Goal: Transaction & Acquisition: Purchase product/service

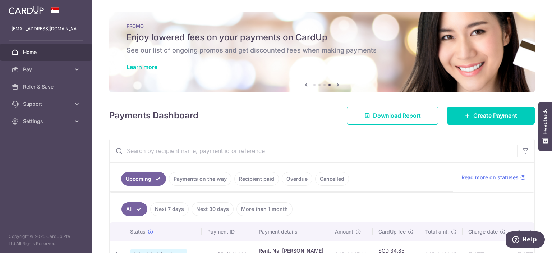
scroll to position [48, 0]
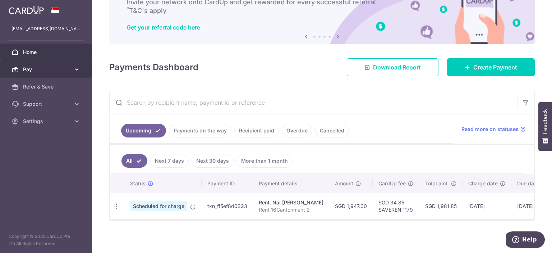
click at [63, 69] on span "Pay" at bounding box center [46, 69] width 47 height 7
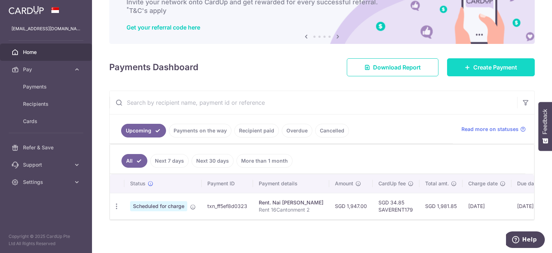
click at [496, 67] on span "Create Payment" at bounding box center [495, 67] width 44 height 9
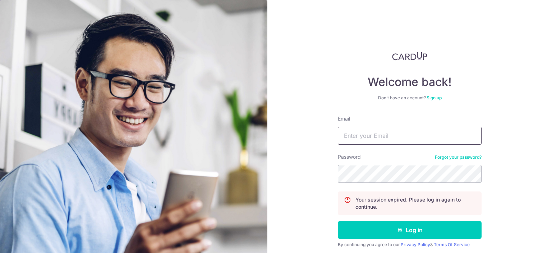
click at [394, 139] on input "Email" at bounding box center [410, 135] width 144 height 18
type input "yjunyit@yahoo.com"
click at [338, 221] on button "Log in" at bounding box center [410, 230] width 144 height 18
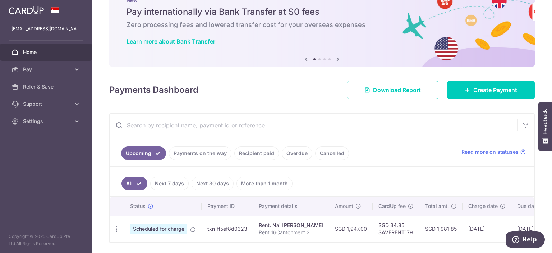
scroll to position [48, 0]
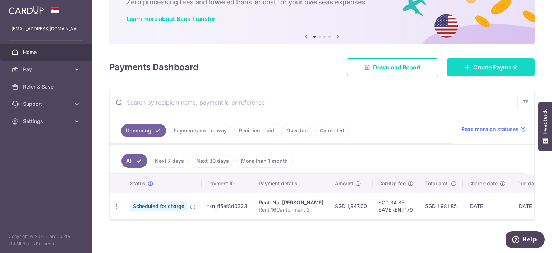
click at [512, 63] on span "Create Payment" at bounding box center [495, 67] width 44 height 9
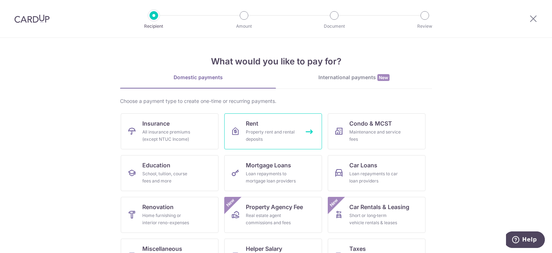
click at [284, 132] on div "Property rent and rental deposits" at bounding box center [272, 135] width 52 height 14
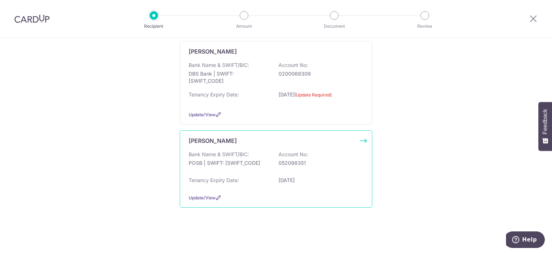
scroll to position [109, 0]
click at [271, 177] on div "Tenancy Expiry Date: 18/10/2026" at bounding box center [276, 181] width 175 height 11
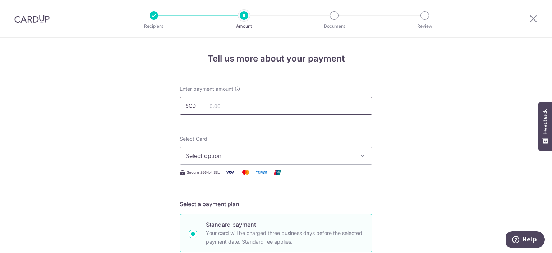
click at [248, 103] on input "text" at bounding box center [276, 106] width 193 height 18
type input "4,000.00"
click at [311, 155] on span "Select option" at bounding box center [269, 155] width 167 height 9
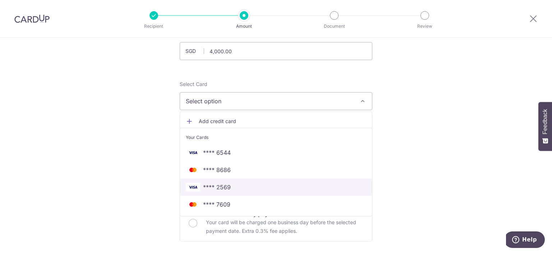
scroll to position [72, 0]
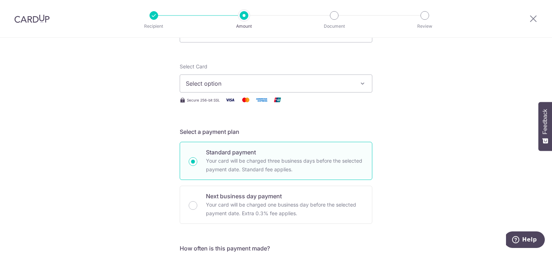
click at [258, 85] on span "Select option" at bounding box center [269, 83] width 167 height 9
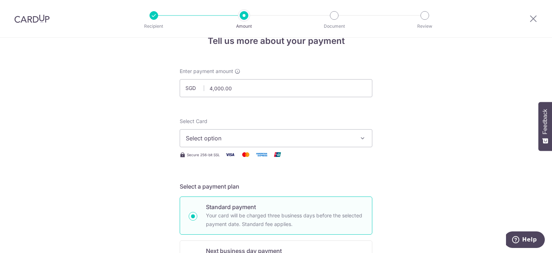
scroll to position [0, 0]
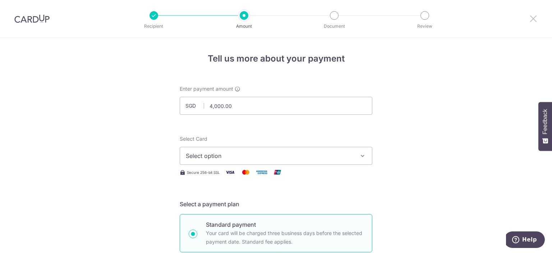
click at [535, 18] on icon at bounding box center [533, 18] width 9 height 9
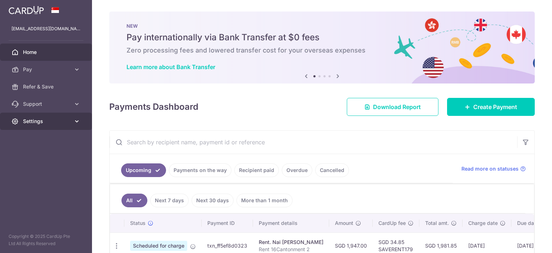
click at [27, 118] on span "Settings" at bounding box center [46, 120] width 47 height 7
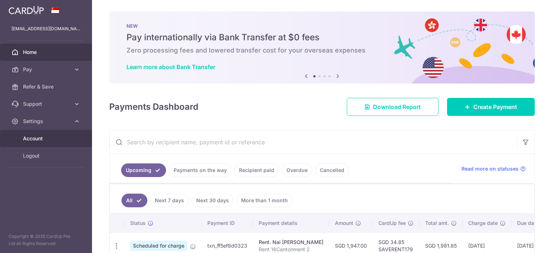
click at [44, 142] on span "Account" at bounding box center [46, 138] width 47 height 7
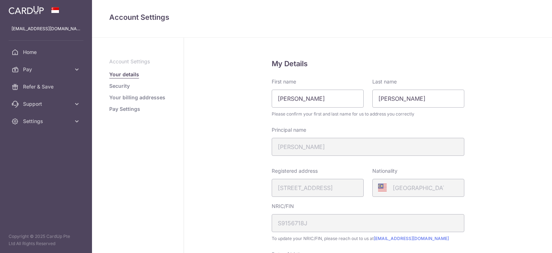
click at [123, 87] on link "Security" at bounding box center [119, 85] width 20 height 7
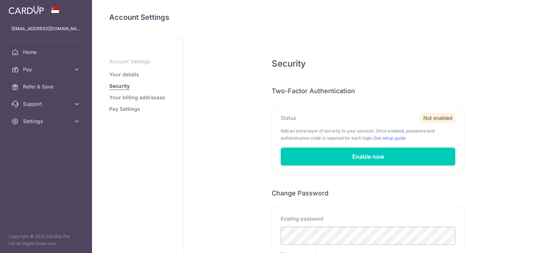
click at [125, 96] on link "Your billing addresses" at bounding box center [137, 97] width 56 height 7
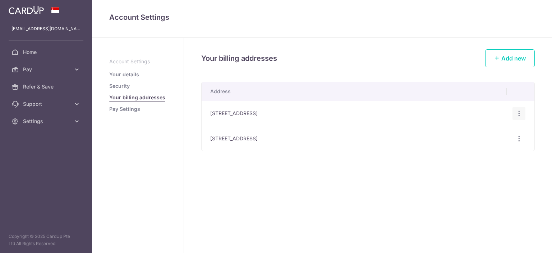
click at [521, 115] on icon "button" at bounding box center [519, 114] width 8 height 8
click at [267, 187] on div "Your billing addresses Add new Address Block 6, #06-14, Everton Park , Singapor…" at bounding box center [368, 145] width 368 height 215
click at [47, 71] on span "Pay" at bounding box center [46, 69] width 47 height 7
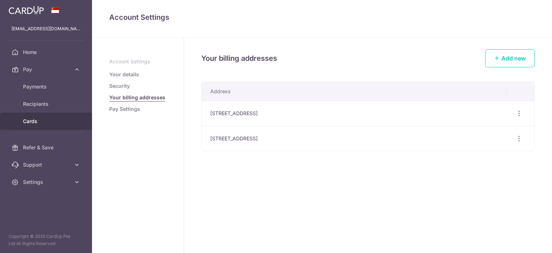
click at [43, 120] on span "Cards" at bounding box center [46, 120] width 47 height 7
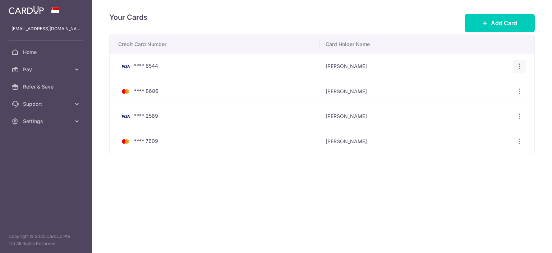
click at [521, 68] on icon "button" at bounding box center [520, 67] width 8 height 8
click at [499, 104] on span "Delete" at bounding box center [495, 103] width 49 height 9
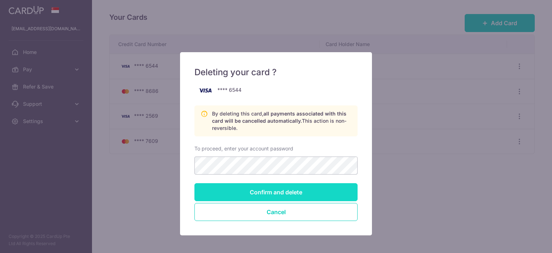
click at [315, 194] on input "Confirm and delete" at bounding box center [275, 192] width 163 height 18
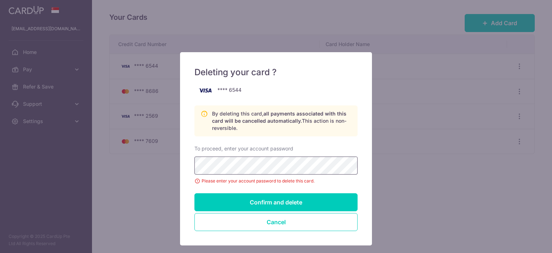
click at [194, 193] on input "Confirm and delete" at bounding box center [275, 202] width 163 height 18
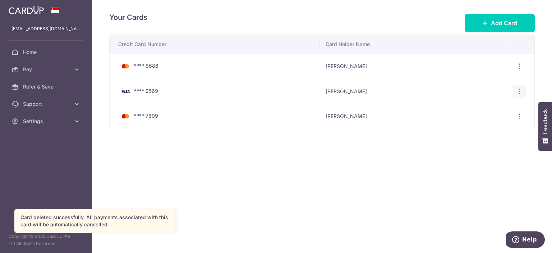
click at [518, 96] on div "View/Edit [GEOGRAPHIC_DATA]" at bounding box center [519, 91] width 13 height 13
click at [518, 70] on icon "button" at bounding box center [520, 67] width 8 height 8
click at [493, 127] on span "Delete" at bounding box center [495, 128] width 49 height 9
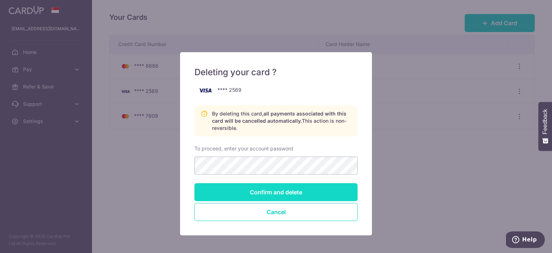
click at [275, 191] on input "Confirm and delete" at bounding box center [275, 192] width 163 height 18
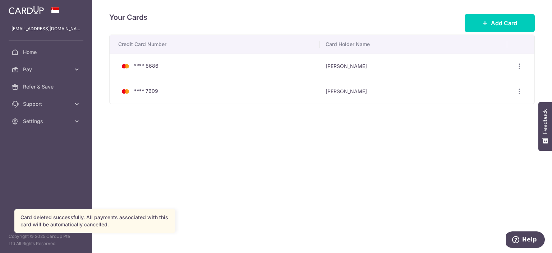
click at [309, 163] on div "Your Cards Add Card Credit Card Number Card Holder Name **** 8686 [PERSON_NAME]…" at bounding box center [322, 126] width 460 height 253
click at [154, 67] on span "**** 8686" at bounding box center [146, 66] width 24 height 6
click at [185, 74] on td "**** 8686" at bounding box center [215, 66] width 210 height 25
click at [506, 19] on span "Add Card" at bounding box center [504, 23] width 26 height 9
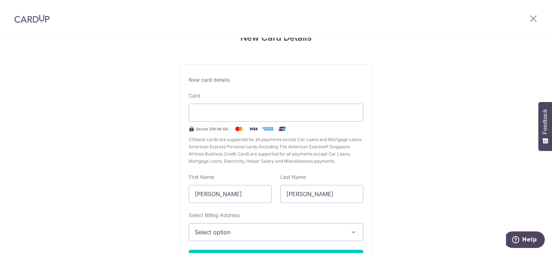
scroll to position [72, 0]
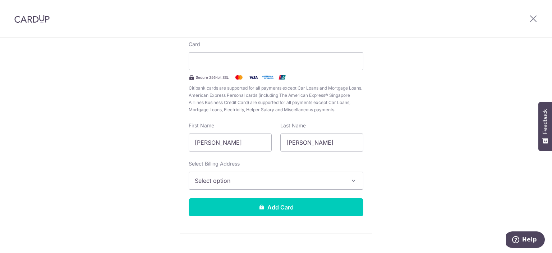
click at [255, 180] on span "Select option" at bounding box center [269, 180] width 149 height 9
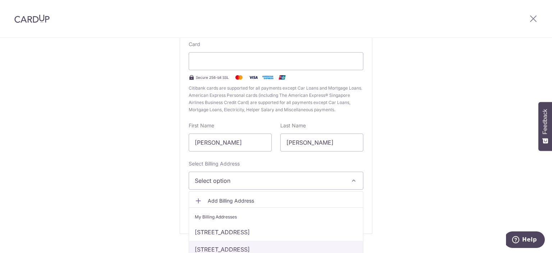
click at [265, 245] on link "[STREET_ADDRESS]" at bounding box center [276, 248] width 174 height 17
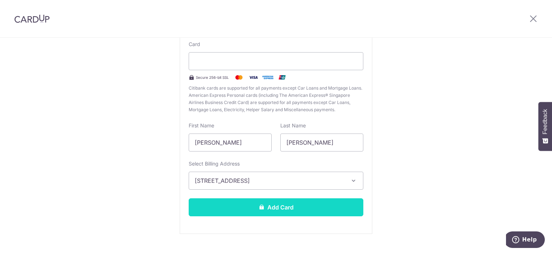
click at [288, 205] on button "Add Card" at bounding box center [276, 207] width 175 height 18
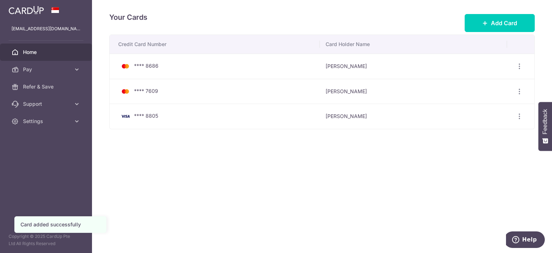
click at [56, 58] on link "Home" at bounding box center [46, 51] width 92 height 17
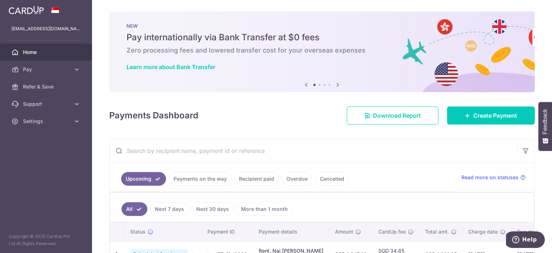
scroll to position [48, 0]
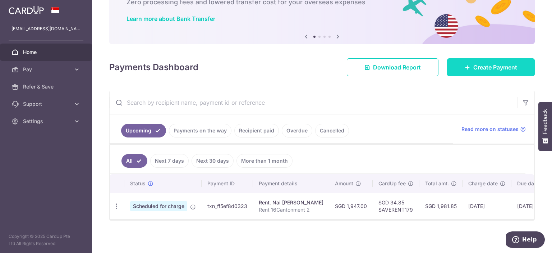
click at [469, 67] on icon at bounding box center [468, 67] width 6 height 6
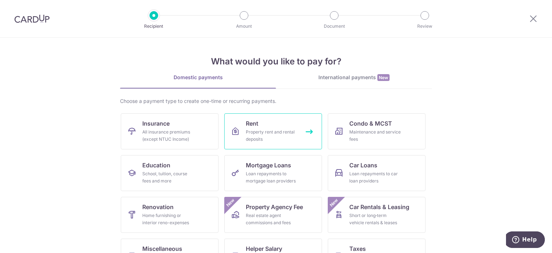
click at [250, 130] on div "Property rent and rental deposits" at bounding box center [272, 135] width 52 height 14
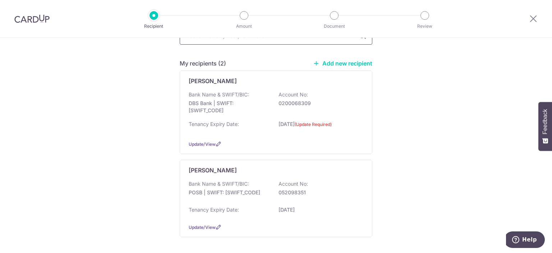
scroll to position [111, 0]
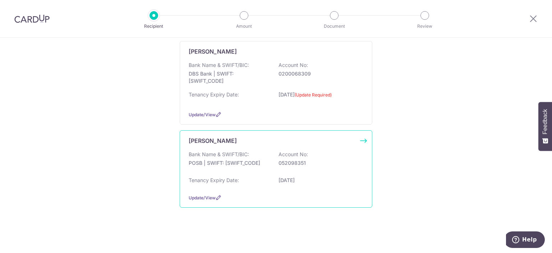
click at [283, 144] on div "[PERSON_NAME] Bank Name & SWIFT/BIC: POSB | SWIFT: [SWIFT_CODE] Account No: 052…" at bounding box center [276, 168] width 193 height 77
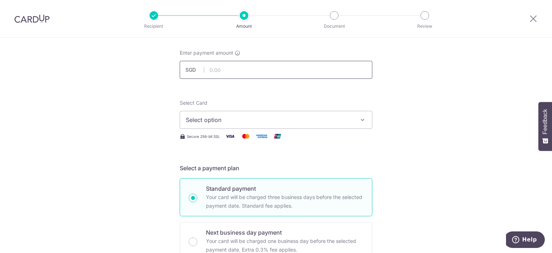
click at [235, 74] on input "text" at bounding box center [276, 70] width 193 height 18
type input "4,000.00"
click at [317, 121] on span "Select option" at bounding box center [269, 119] width 167 height 9
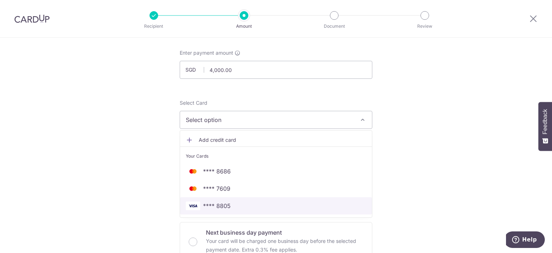
click at [288, 209] on link "**** 8805" at bounding box center [276, 205] width 192 height 17
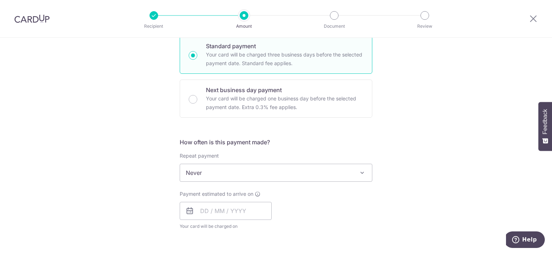
scroll to position [181, 0]
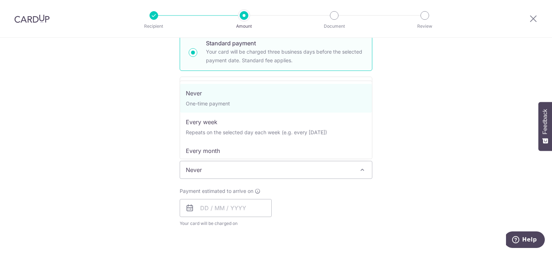
click at [267, 175] on span "Never" at bounding box center [276, 169] width 192 height 17
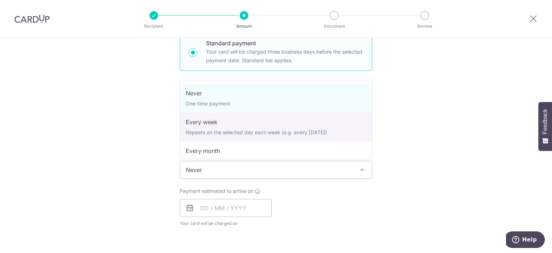
select select "2"
type input "18/10/2026"
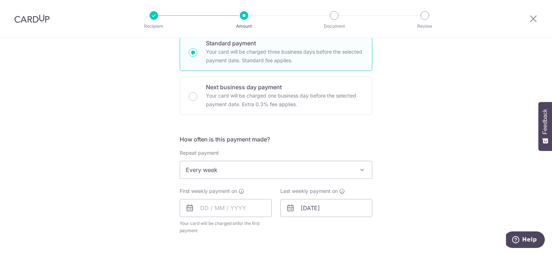
click at [263, 167] on span "Every week" at bounding box center [276, 169] width 192 height 17
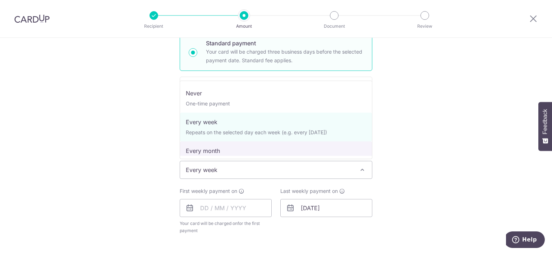
select select "3"
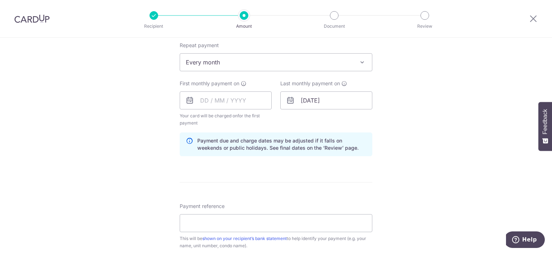
scroll to position [290, 0]
click at [238, 99] on input "text" at bounding box center [226, 99] width 92 height 18
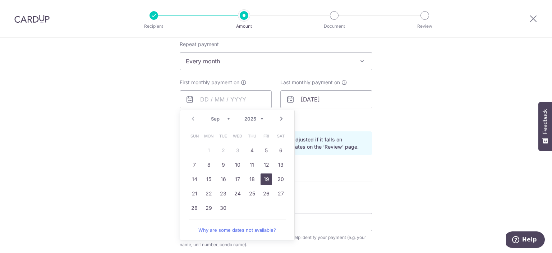
click at [263, 180] on link "19" at bounding box center [265, 178] width 11 height 11
type input "19/09/2025"
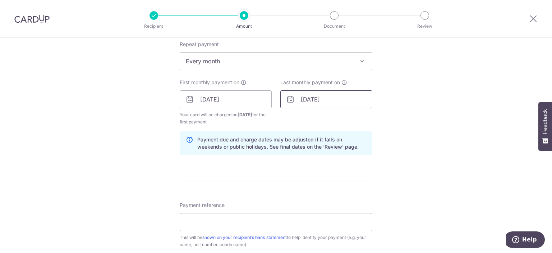
click at [342, 99] on input "18/10/2026" at bounding box center [326, 99] width 92 height 18
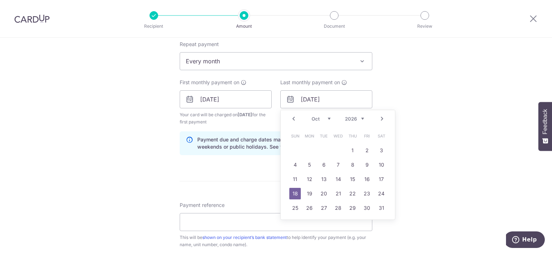
click at [202, 167] on form "Enter payment amount SGD 4,000.00 4000.00 Select Card **** 8805 Add credit card…" at bounding box center [276, 98] width 193 height 605
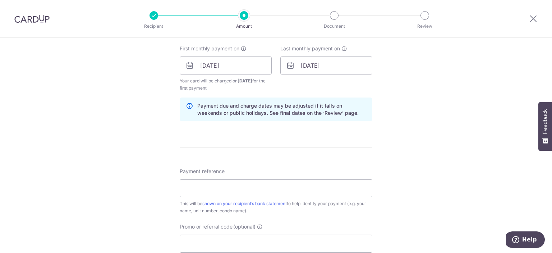
scroll to position [326, 0]
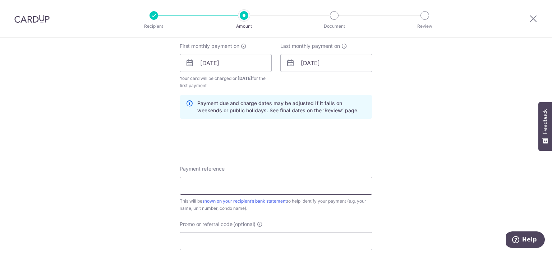
click at [260, 192] on input "Payment reference" at bounding box center [276, 185] width 193 height 18
type input "Rent 16Canto"
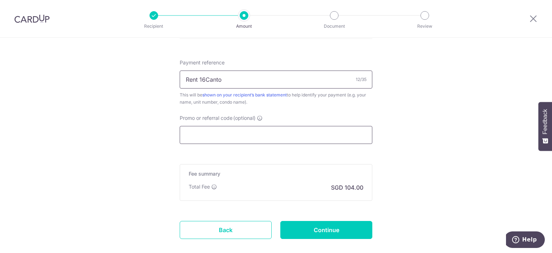
scroll to position [434, 0]
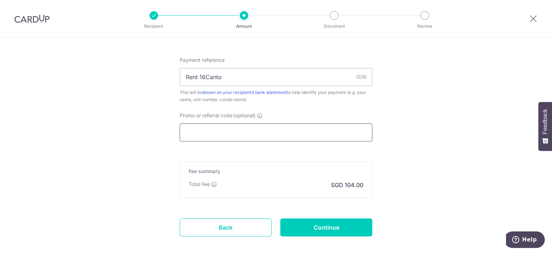
click at [215, 126] on input "Promo or referral code (optional)" at bounding box center [276, 132] width 193 height 18
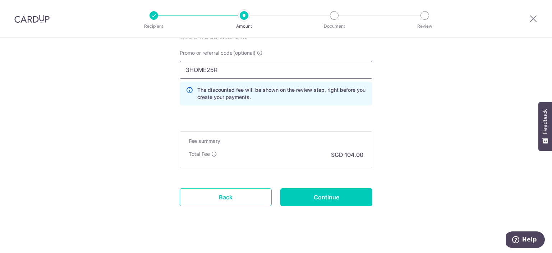
scroll to position [503, 0]
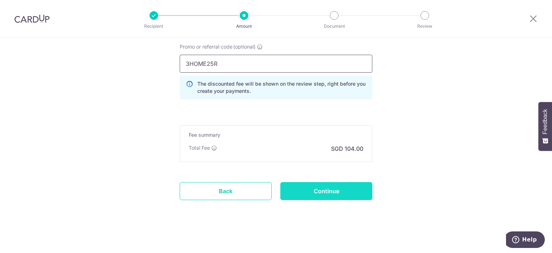
type input "3HOME25R"
click at [339, 190] on input "Continue" at bounding box center [326, 191] width 92 height 18
type input "Create Schedule"
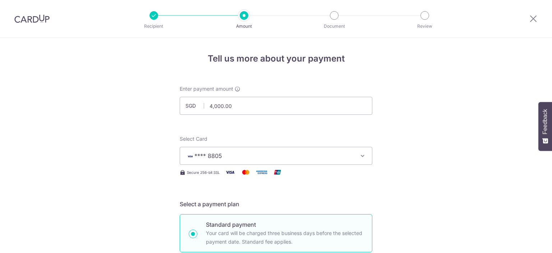
scroll to position [476, 0]
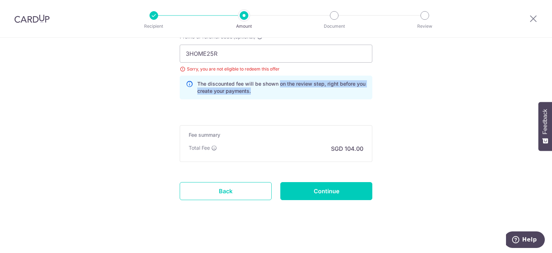
drag, startPoint x: 280, startPoint y: 80, endPoint x: 282, endPoint y: 92, distance: 11.3
click at [282, 92] on p "The discounted fee will be shown on the review step, right before you create yo…" at bounding box center [281, 87] width 169 height 14
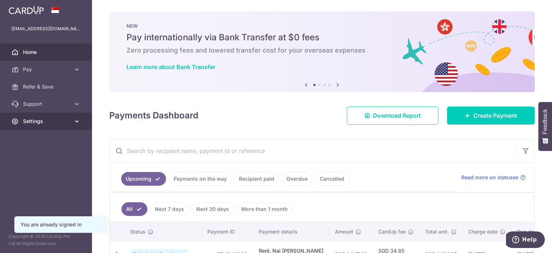
click at [56, 126] on link "Settings" at bounding box center [46, 120] width 92 height 17
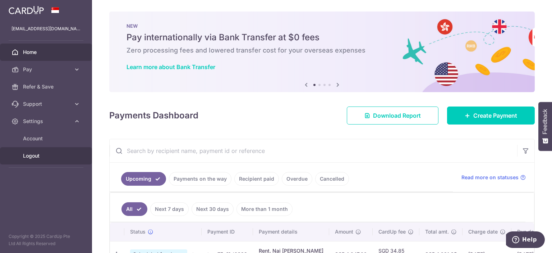
click at [35, 158] on span "Logout" at bounding box center [46, 155] width 47 height 7
